Goal: Information Seeking & Learning: Compare options

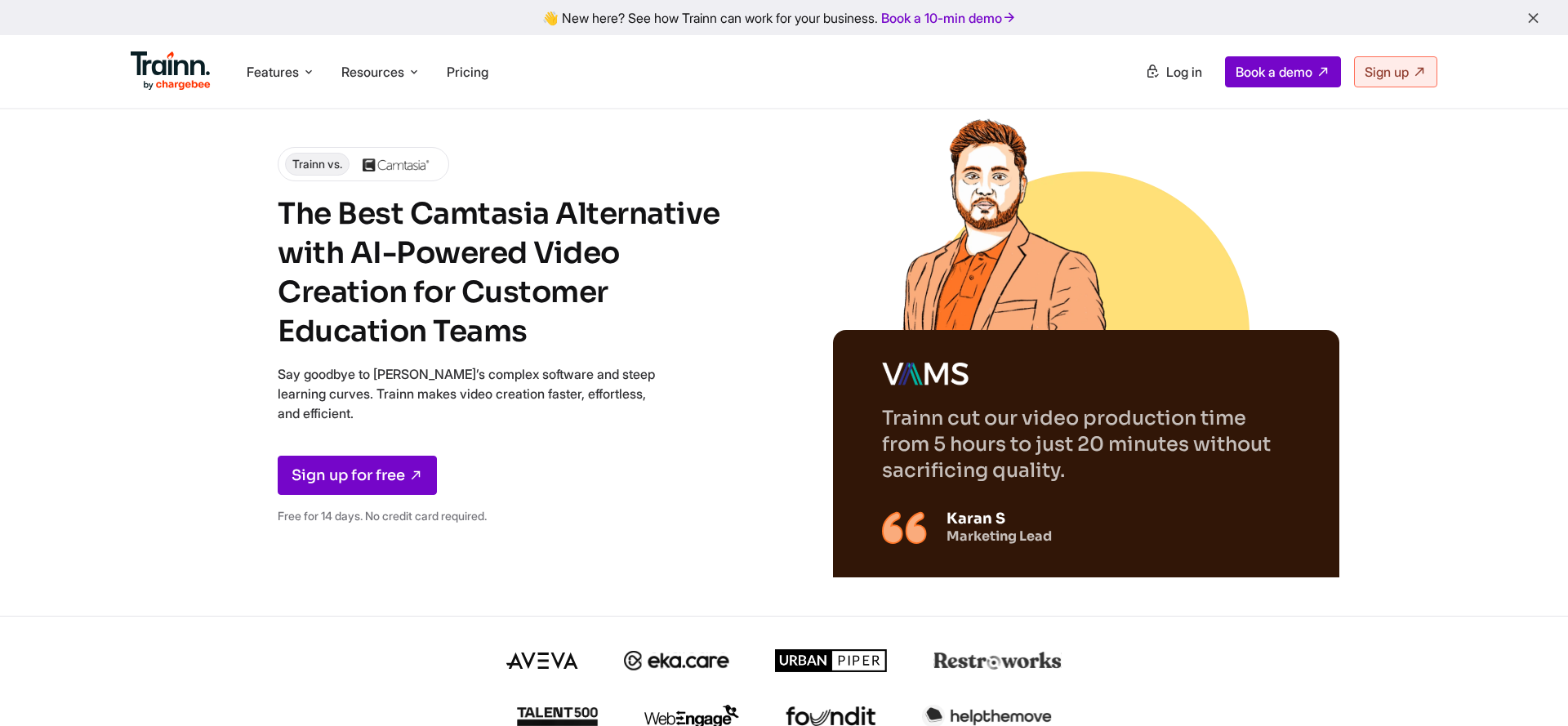
click at [469, 336] on h1 "The Best Camtasia Alternative with AI-Powered Video Creation for Customer Educa…" at bounding box center [514, 273] width 474 height 157
click at [442, 251] on h1 "The Best Camtasia Alternative with AI-Powered Video Creation for Customer Educa…" at bounding box center [514, 273] width 474 height 157
